Goal: Task Accomplishment & Management: Use online tool/utility

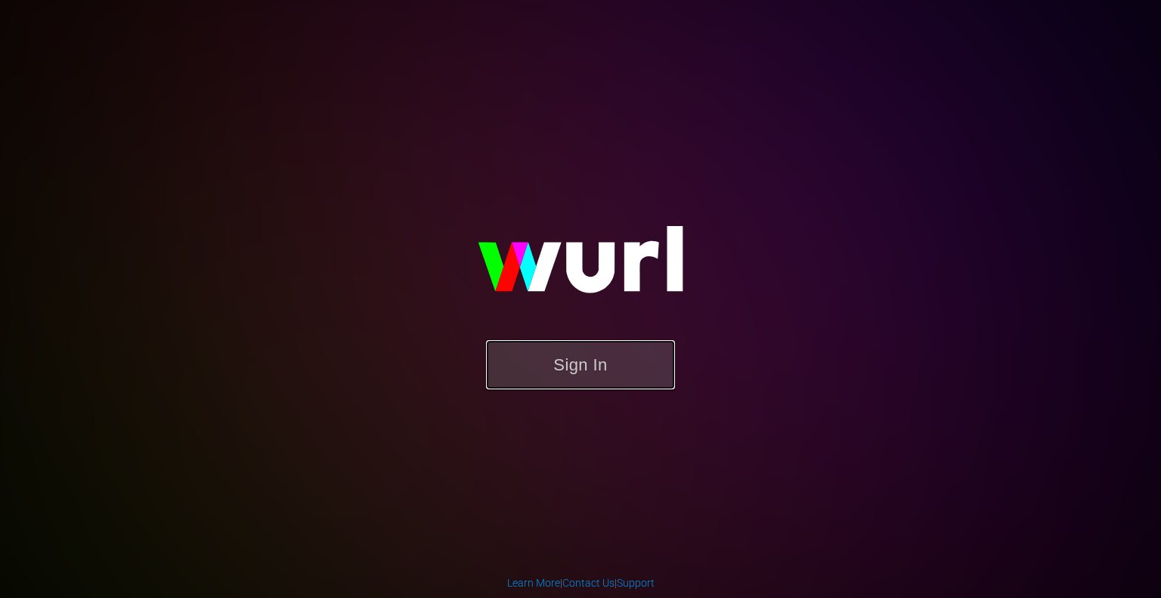
click at [568, 365] on button "Sign In" at bounding box center [580, 364] width 189 height 49
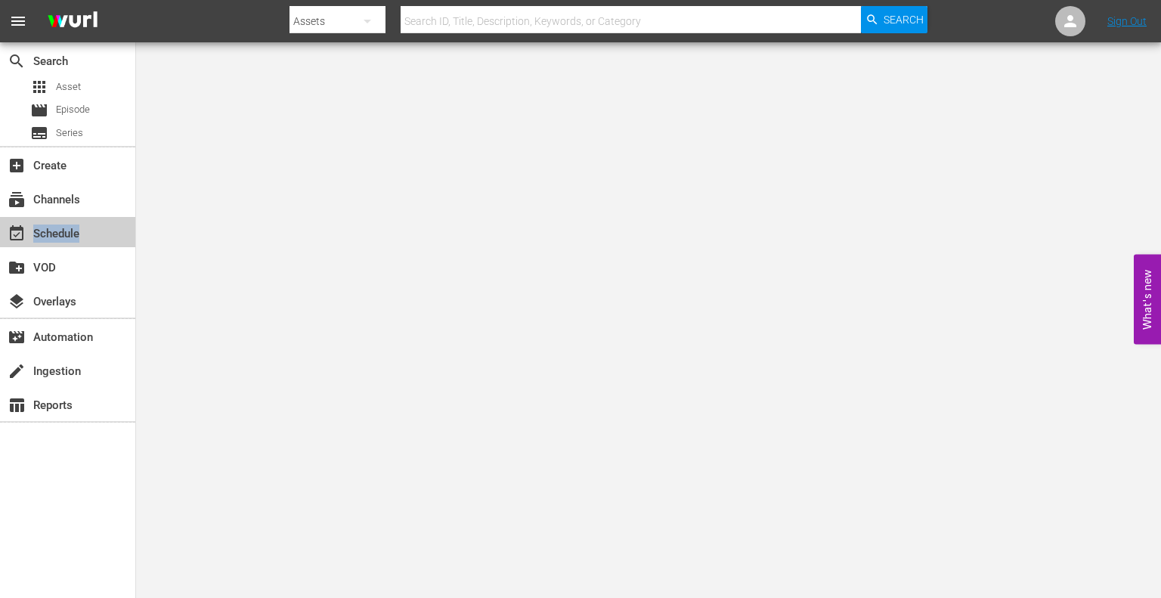
click at [45, 238] on div "event_available Schedule" at bounding box center [42, 232] width 85 height 14
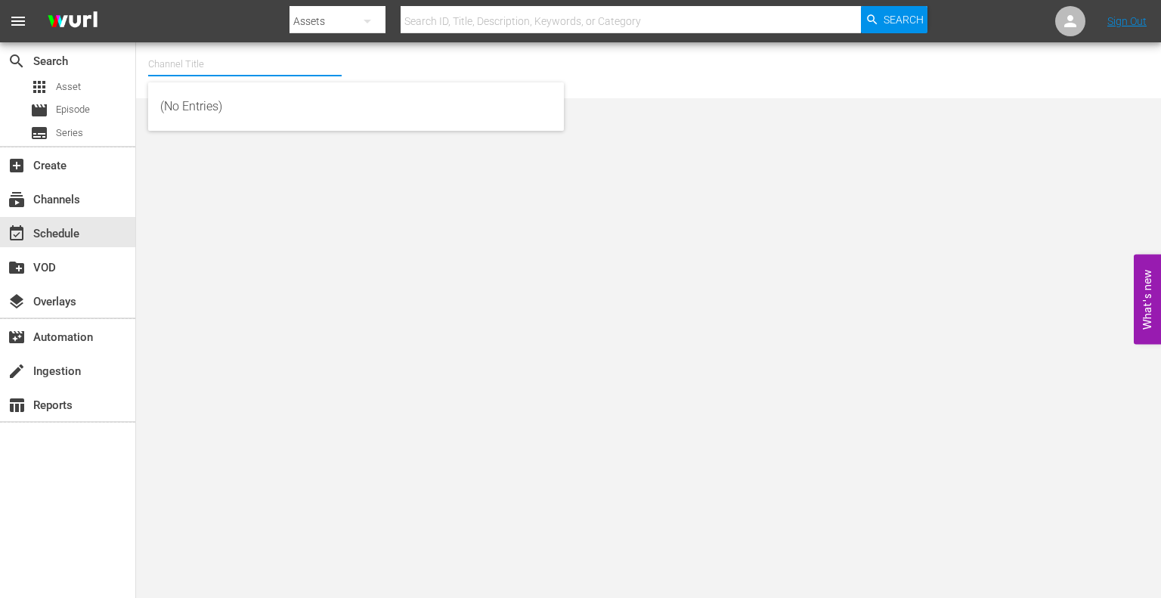
click at [212, 69] on input "text" at bounding box center [245, 64] width 194 height 36
type input "weihnahc"
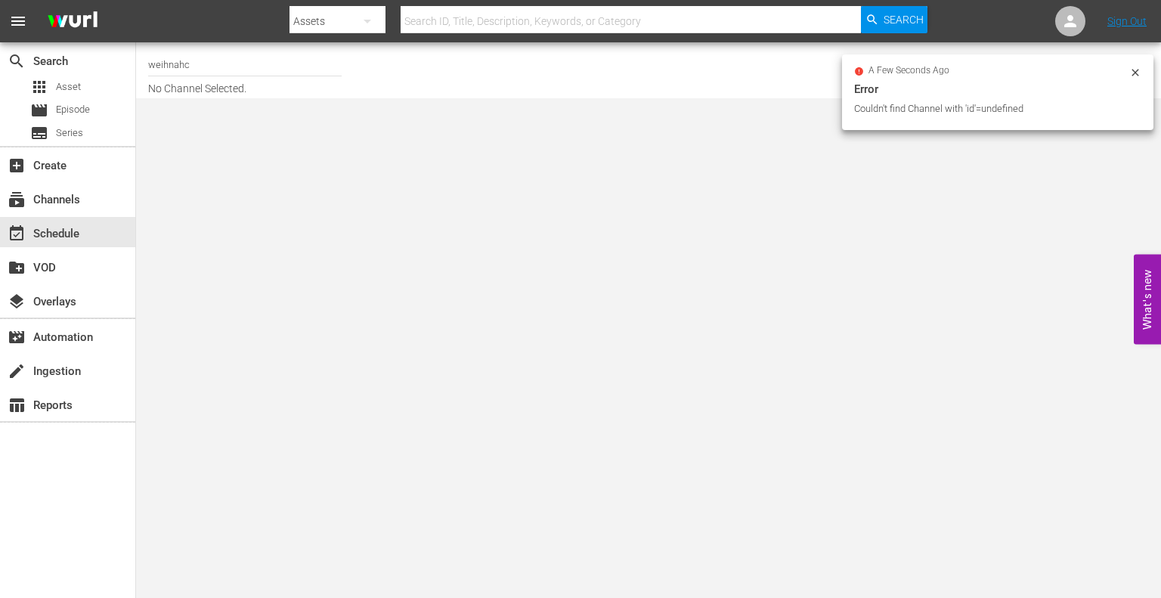
click at [212, 69] on input "weihnahc" at bounding box center [245, 64] width 194 height 36
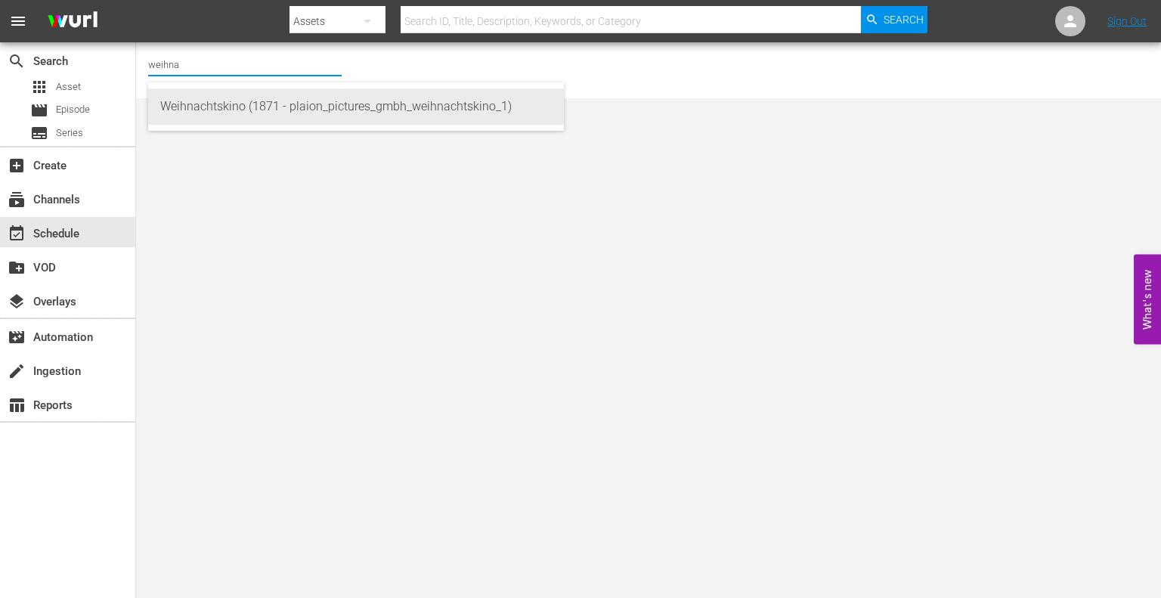
click at [275, 112] on div "Weihnachtskino (1871 - plaion_pictures_gmbh_weihnachtskino_1)" at bounding box center [356, 106] width 392 height 36
type input "Weihnachtskino (1871 - plaion_pictures_gmbh_weihnachtskino_1)"
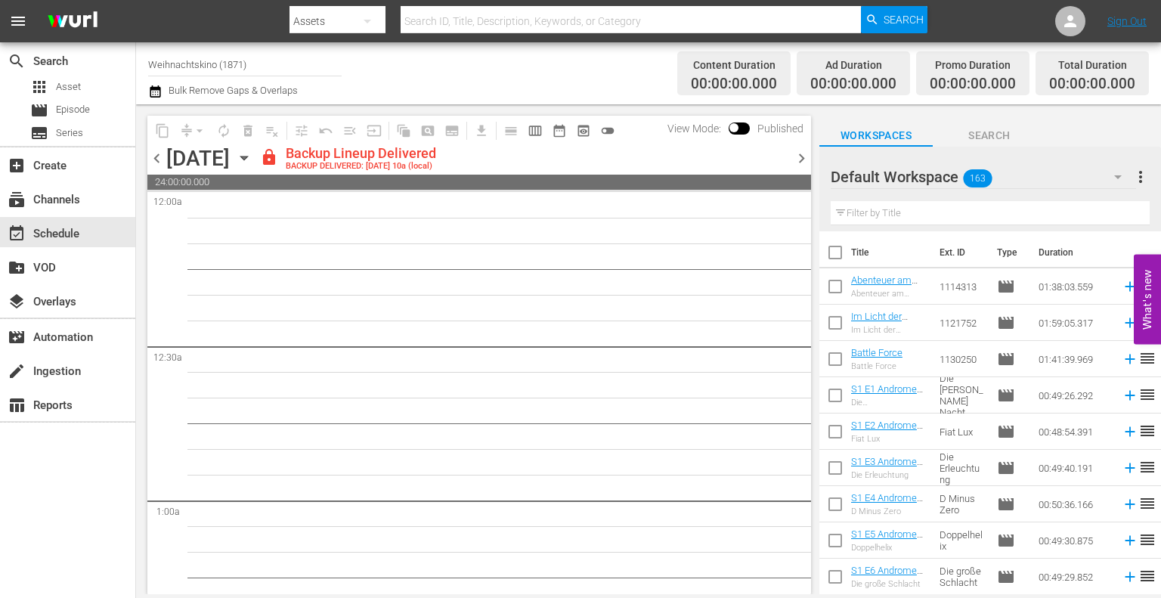
click at [553, 63] on div "Channel Title Weihnachtskino (1871) Bulk Remove Gaps & Overlaps" at bounding box center [409, 73] width 523 height 54
click at [578, 130] on span "preview_outlined" at bounding box center [583, 130] width 15 height 15
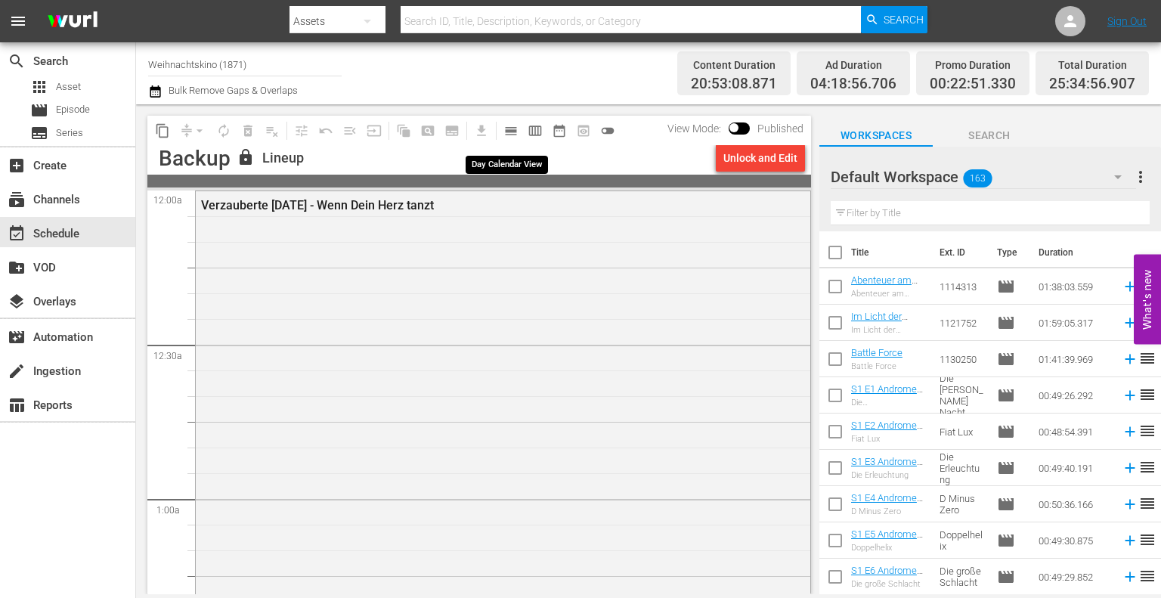
click at [513, 132] on span "calendar_view_day_outlined" at bounding box center [510, 130] width 15 height 15
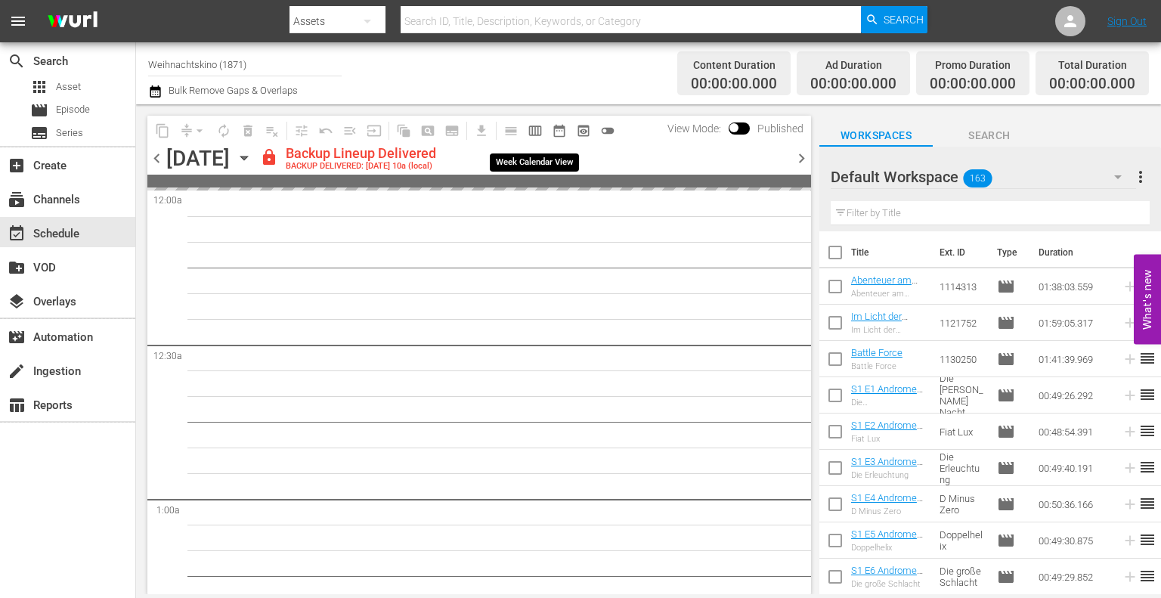
click at [534, 129] on span "calendar_view_week_outlined" at bounding box center [535, 130] width 15 height 15
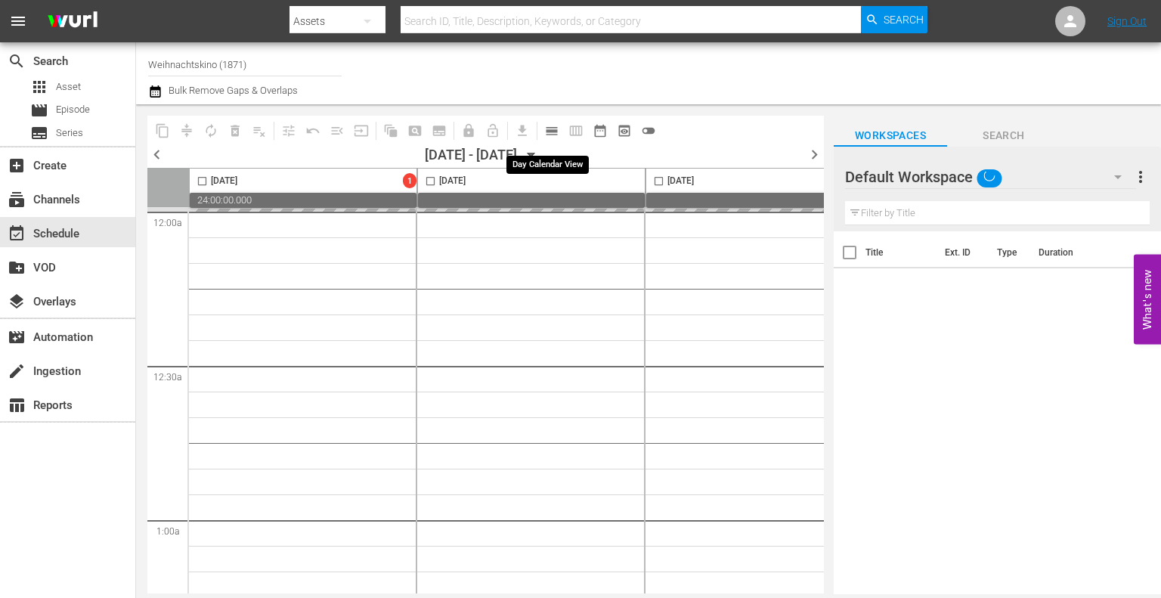
click at [554, 129] on span "calendar_view_day_outlined" at bounding box center [551, 130] width 15 height 15
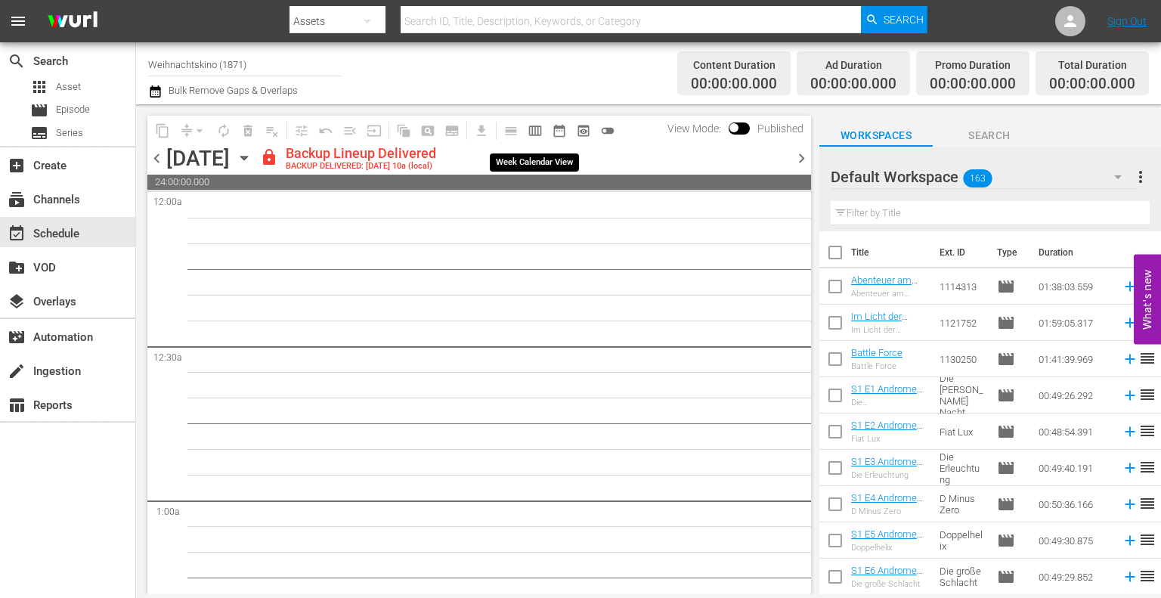
click at [540, 132] on span "calendar_view_week_outlined" at bounding box center [535, 130] width 15 height 15
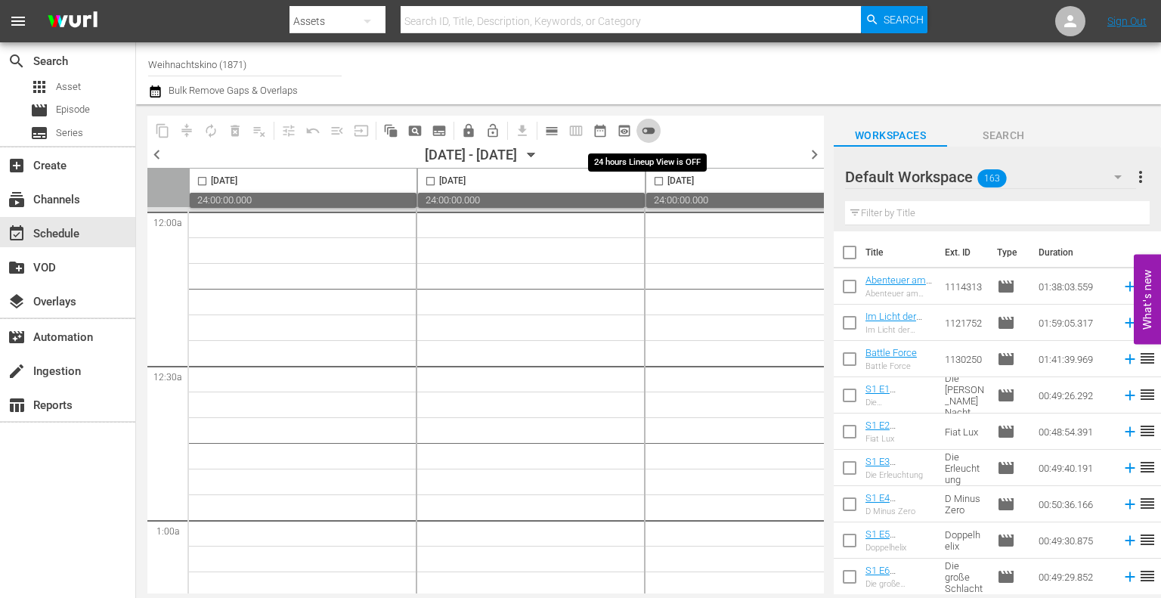
click at [648, 127] on span "toggle_off" at bounding box center [648, 130] width 15 height 15
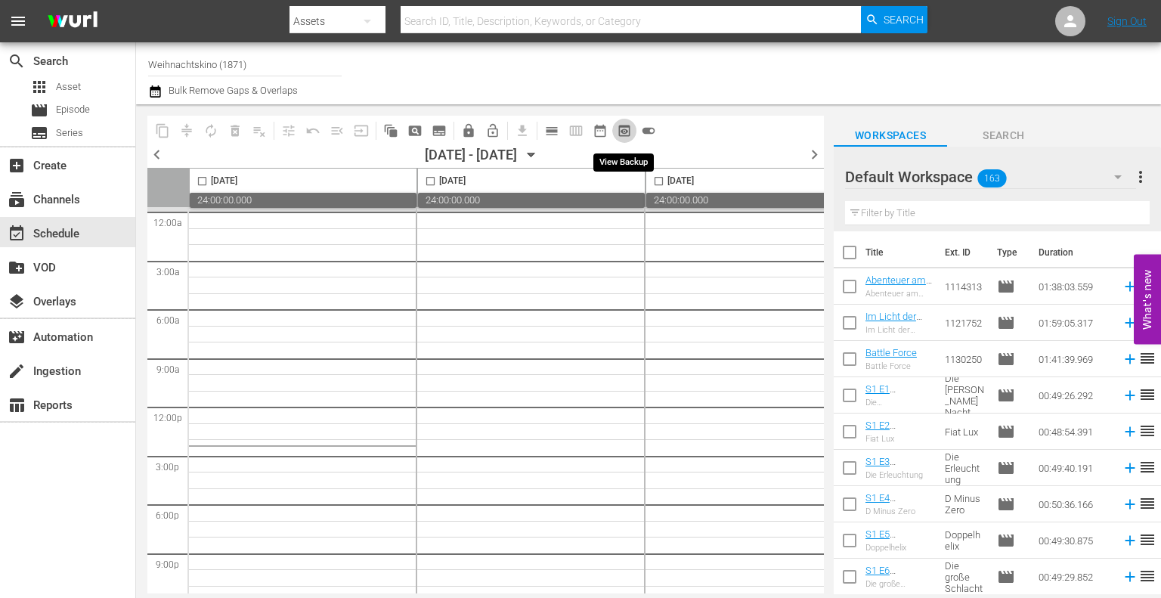
click at [621, 128] on span "preview_outlined" at bounding box center [624, 130] width 15 height 15
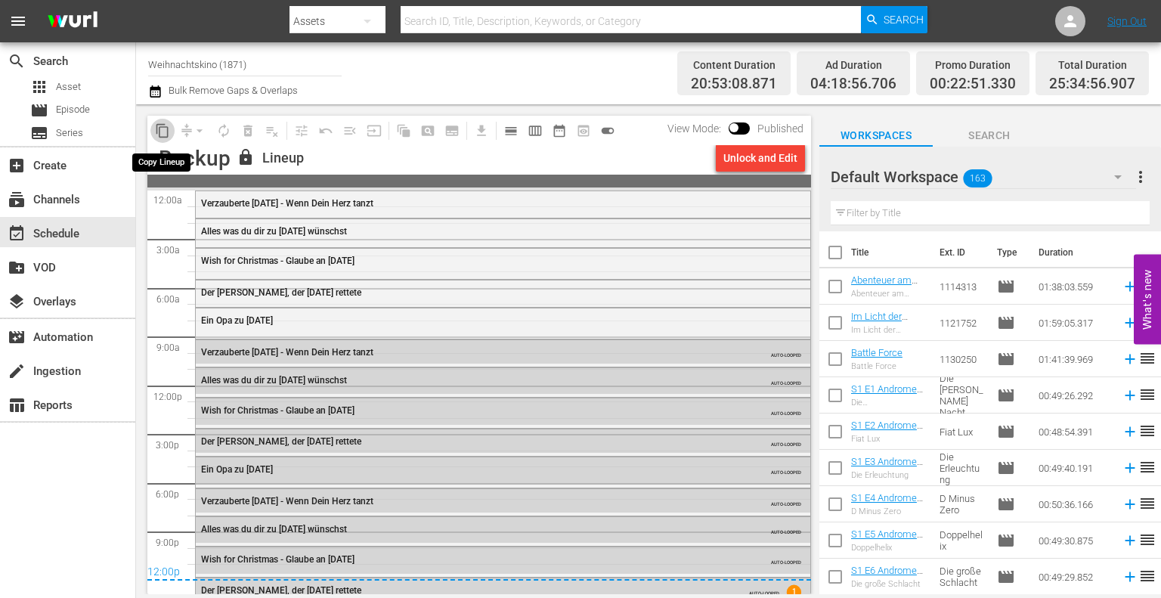
click at [161, 129] on span "content_copy" at bounding box center [162, 130] width 15 height 15
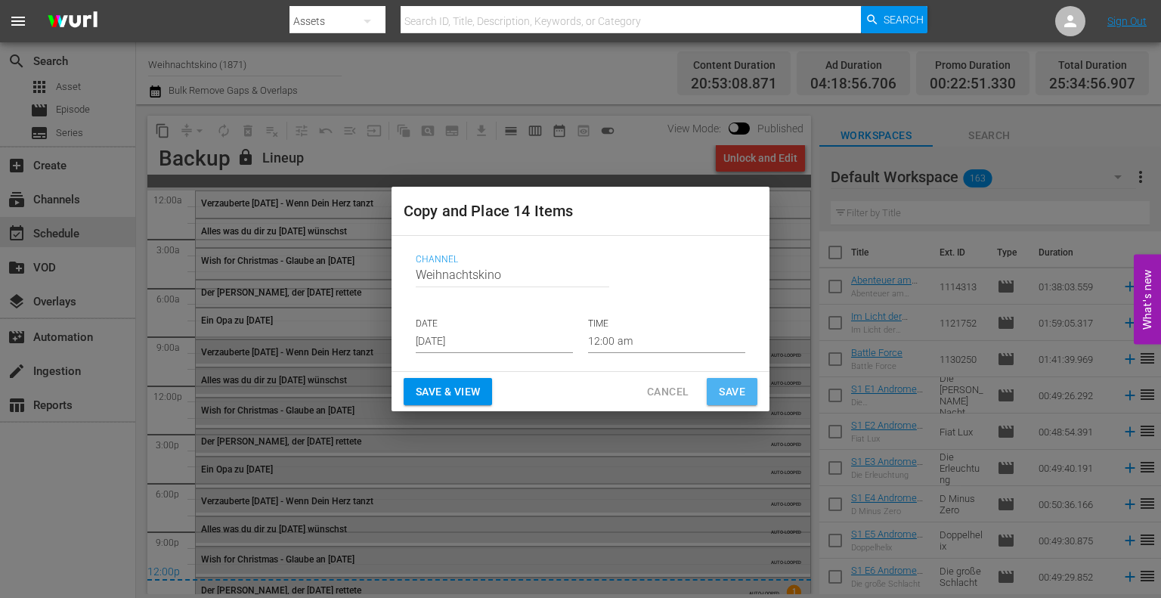
click at [732, 386] on span "Save" at bounding box center [732, 392] width 26 height 19
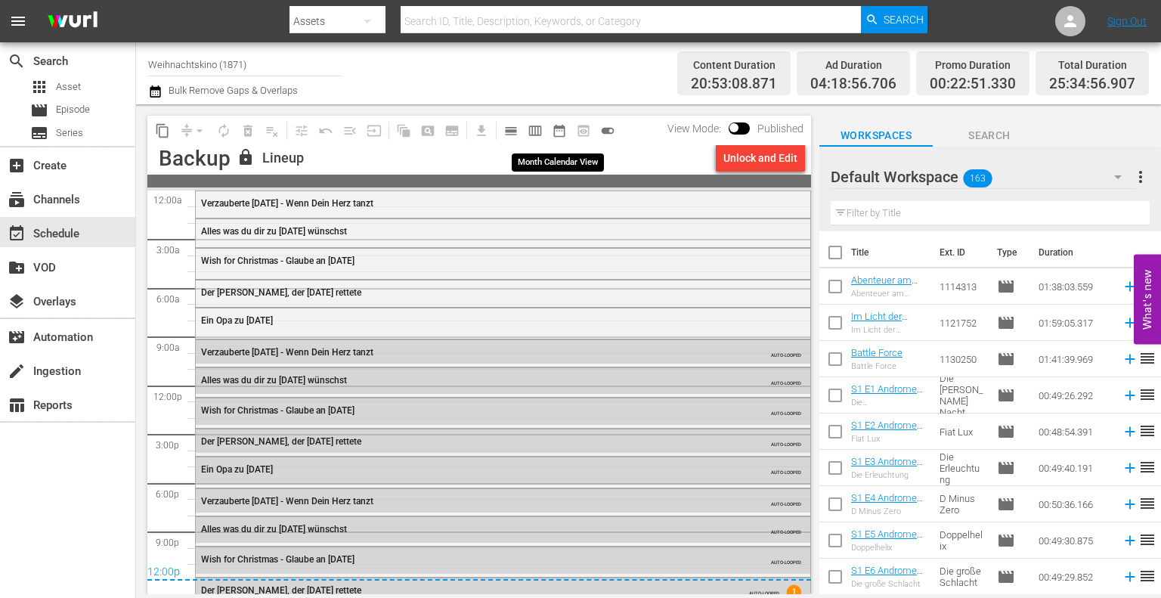
click at [552, 125] on span "date_range_outlined" at bounding box center [559, 130] width 15 height 15
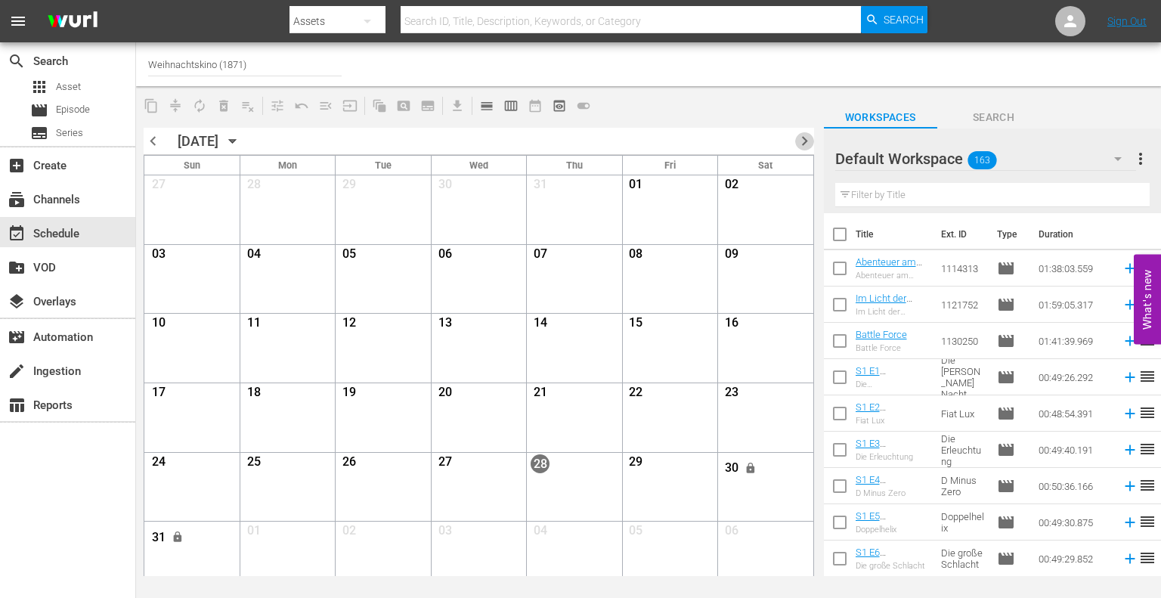
click at [807, 141] on span "chevron_right" at bounding box center [804, 141] width 19 height 19
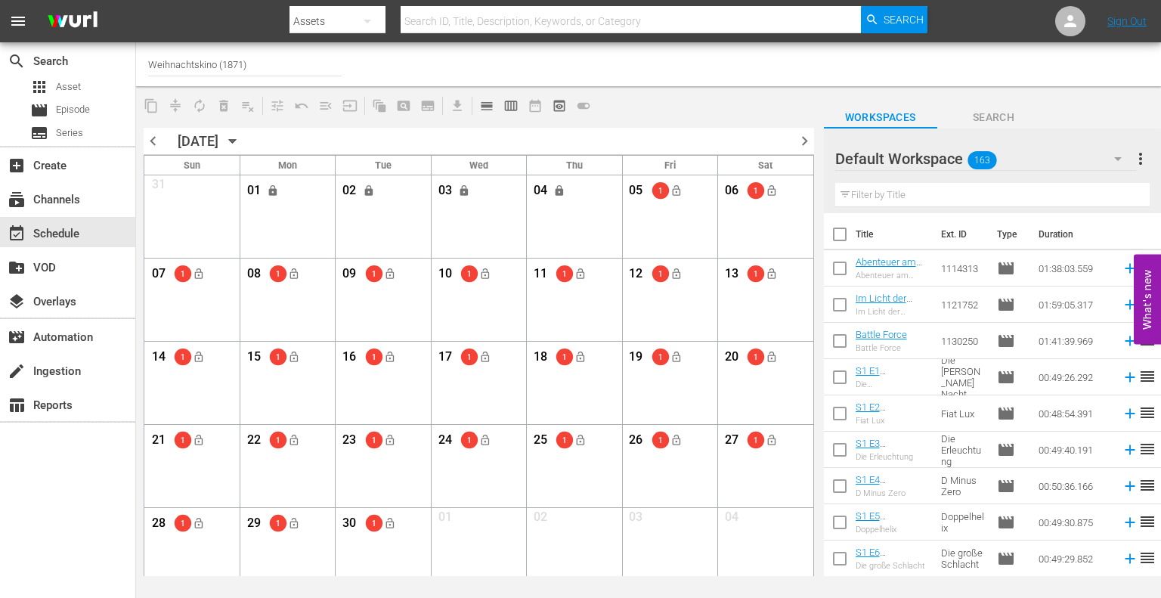
click at [575, 209] on div "04 lock View Lineup Unlock Selected Day Lock Selected Day" at bounding box center [573, 193] width 95 height 36
click at [555, 188] on span "lock" at bounding box center [560, 190] width 12 height 12
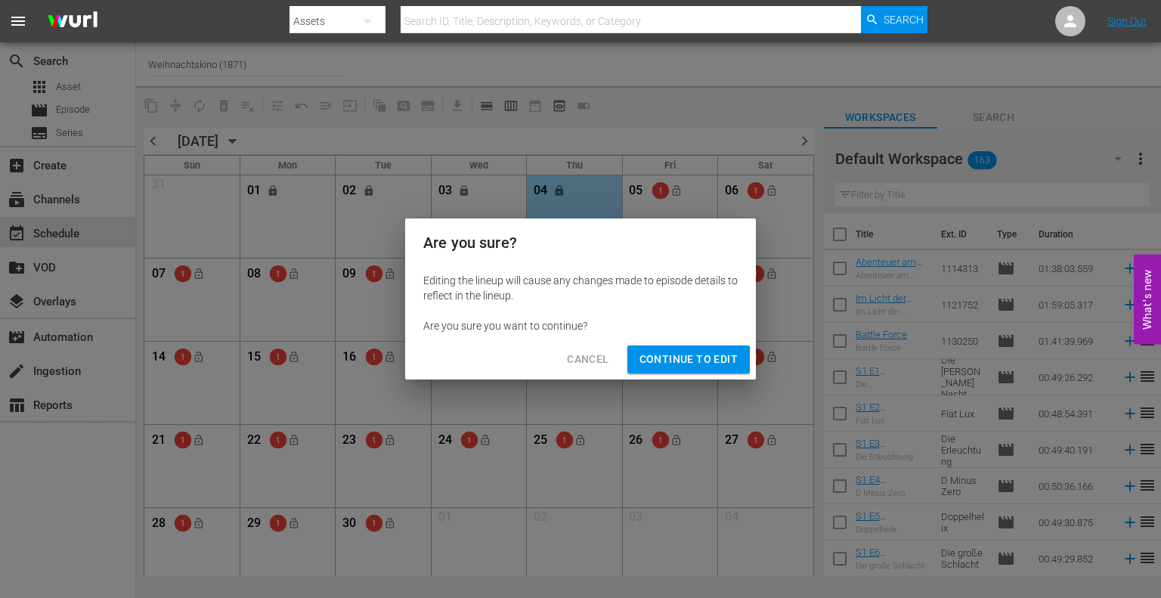
click at [604, 356] on span "Cancel" at bounding box center [588, 359] width 42 height 19
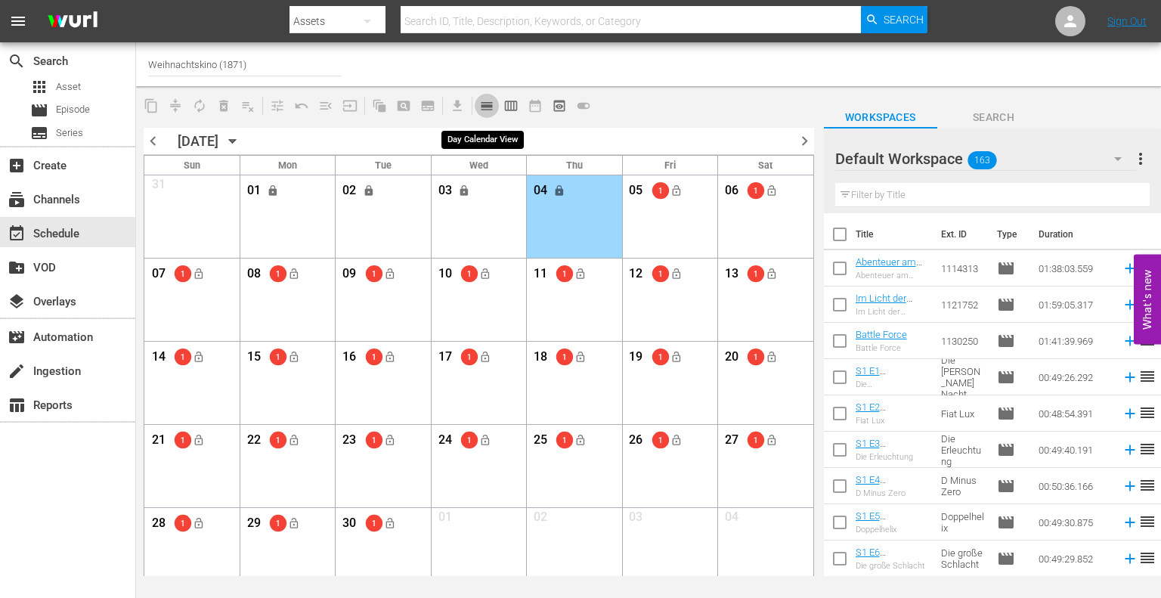
click at [479, 104] on span "calendar_view_day_outlined" at bounding box center [486, 105] width 15 height 15
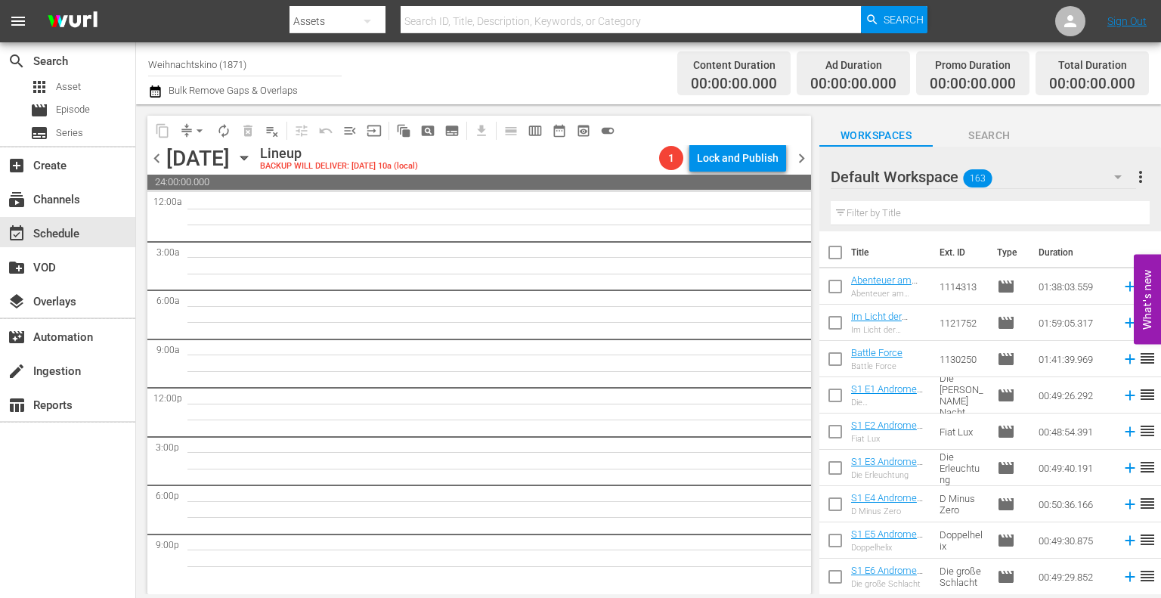
click at [230, 156] on div "[DATE]" at bounding box center [197, 158] width 63 height 25
click at [247, 156] on icon "button" at bounding box center [243, 158] width 7 height 4
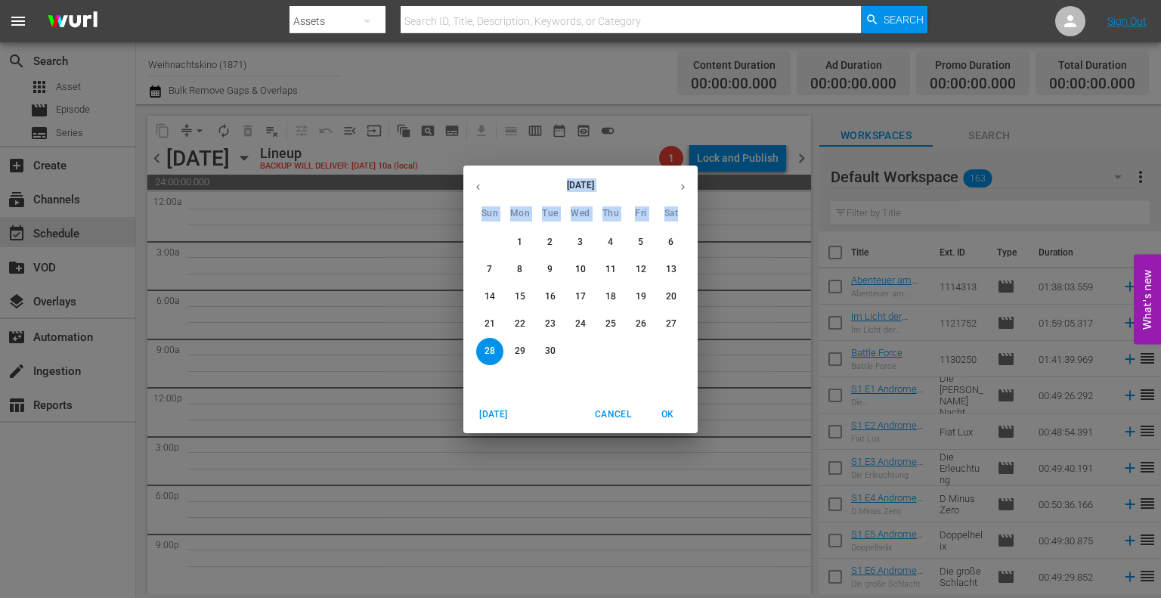
click at [519, 242] on p "1" at bounding box center [519, 242] width 5 height 13
